Goal: Transaction & Acquisition: Subscribe to service/newsletter

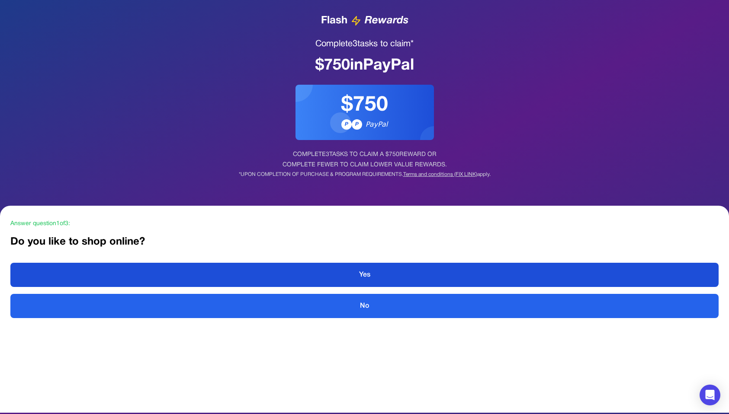
click at [269, 276] on button "Yes" at bounding box center [364, 275] width 708 height 24
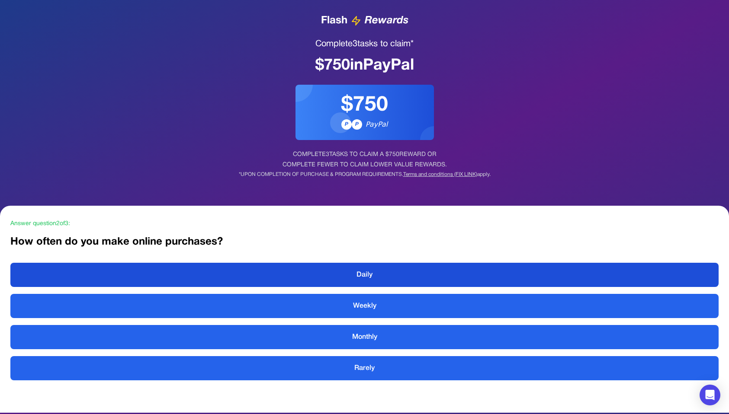
click at [269, 276] on button "Daily" at bounding box center [364, 275] width 708 height 24
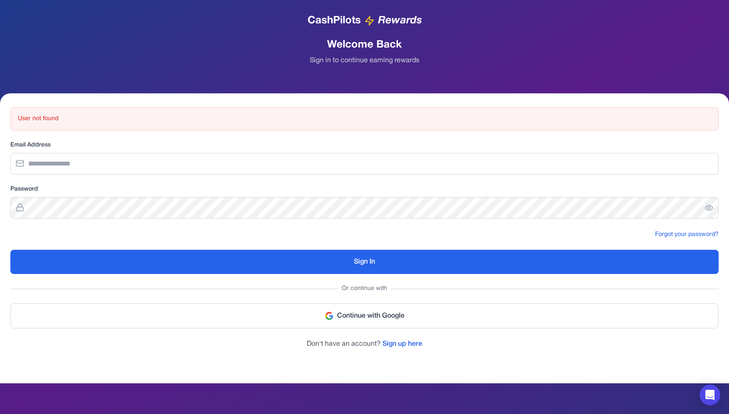
click at [397, 316] on form "User not found Email Address Password Forgot your password? Sign In Or continue…" at bounding box center [364, 228] width 708 height 242
click at [397, 316] on p "Don't have an account? Sign up here" at bounding box center [364, 344] width 708 height 10
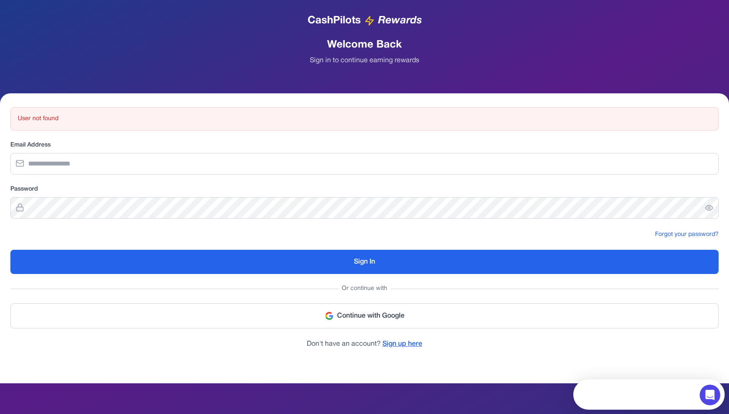
click at [396, 316] on link "Sign up here" at bounding box center [402, 344] width 40 height 6
